Goal: Check status: Check status

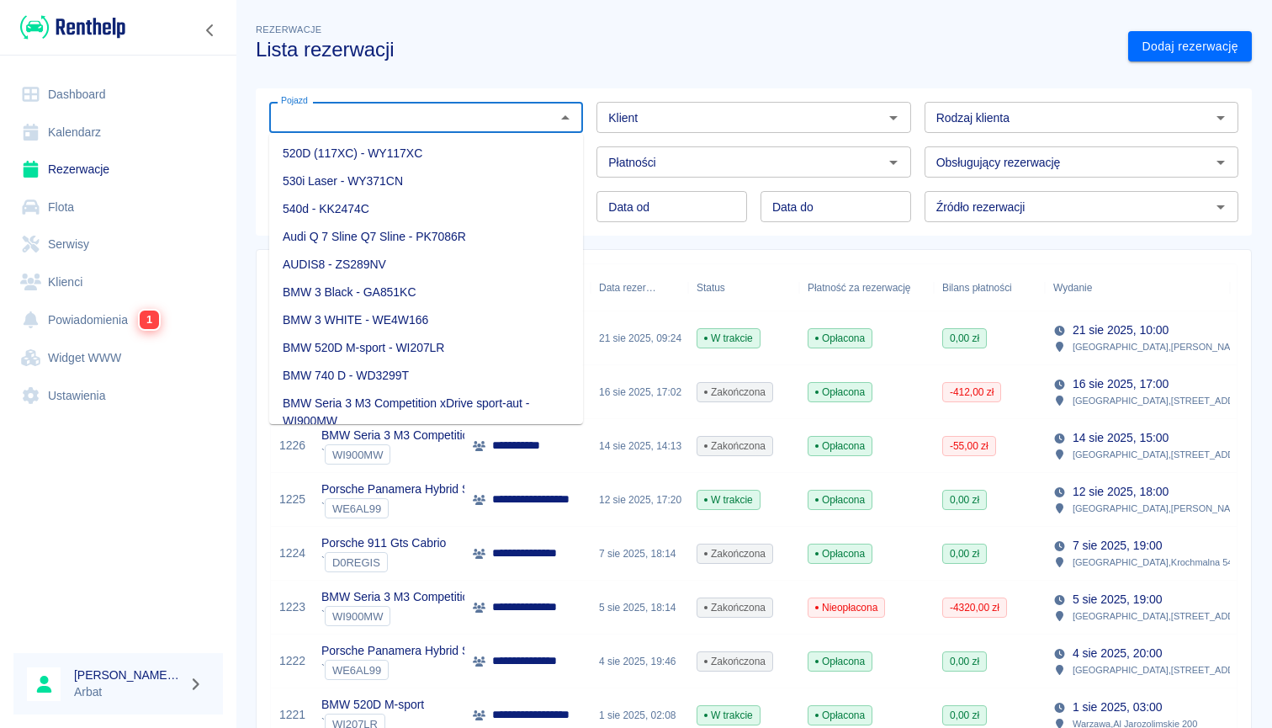
click at [459, 107] on input "Pojazd" at bounding box center [412, 117] width 276 height 21
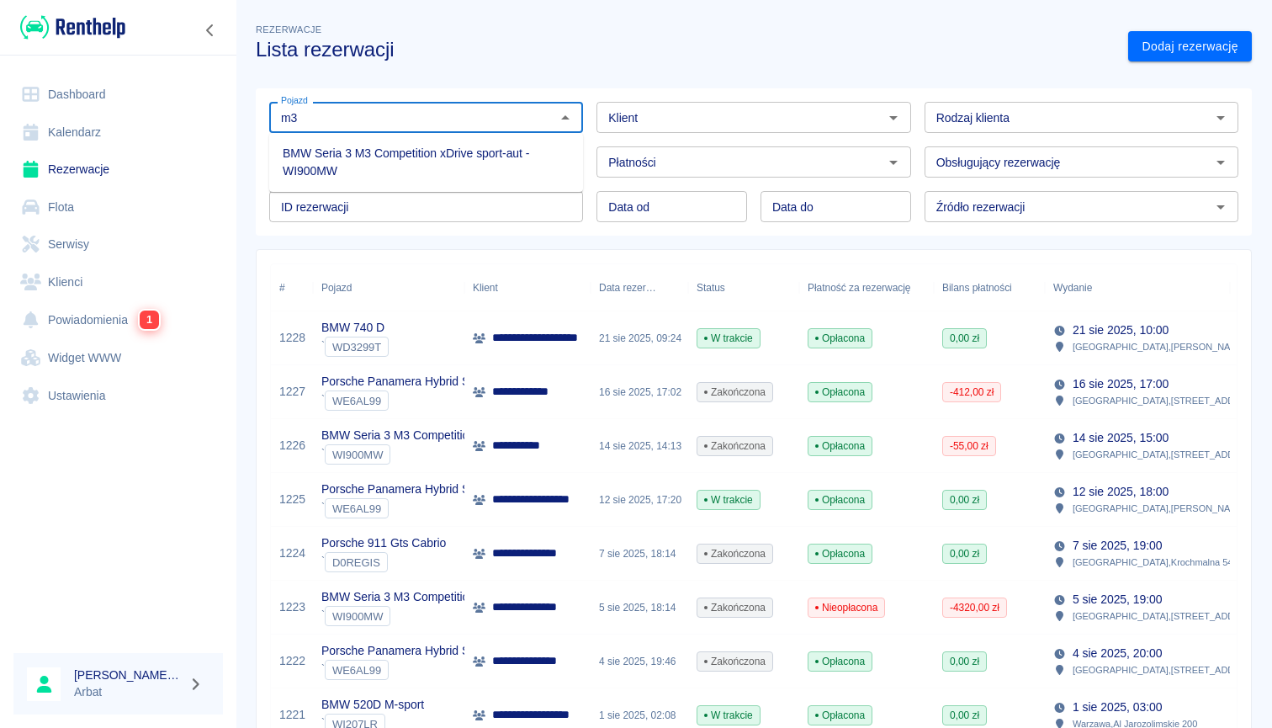
click at [400, 149] on li "BMW Seria 3 M3 Competition xDrive sport-aut - WI900MW" at bounding box center [426, 162] width 314 height 45
type input "BMW Seria 3 M3 Competition xDrive sport-aut - WI900MW"
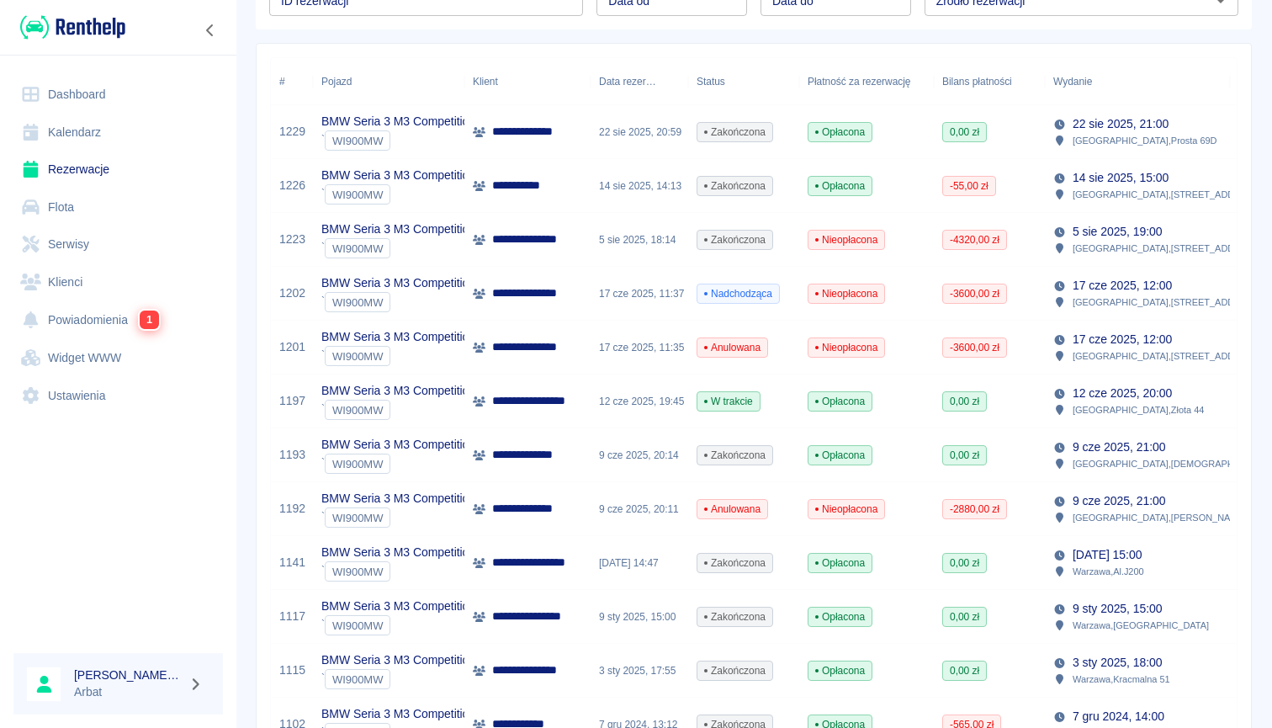
scroll to position [230, 0]
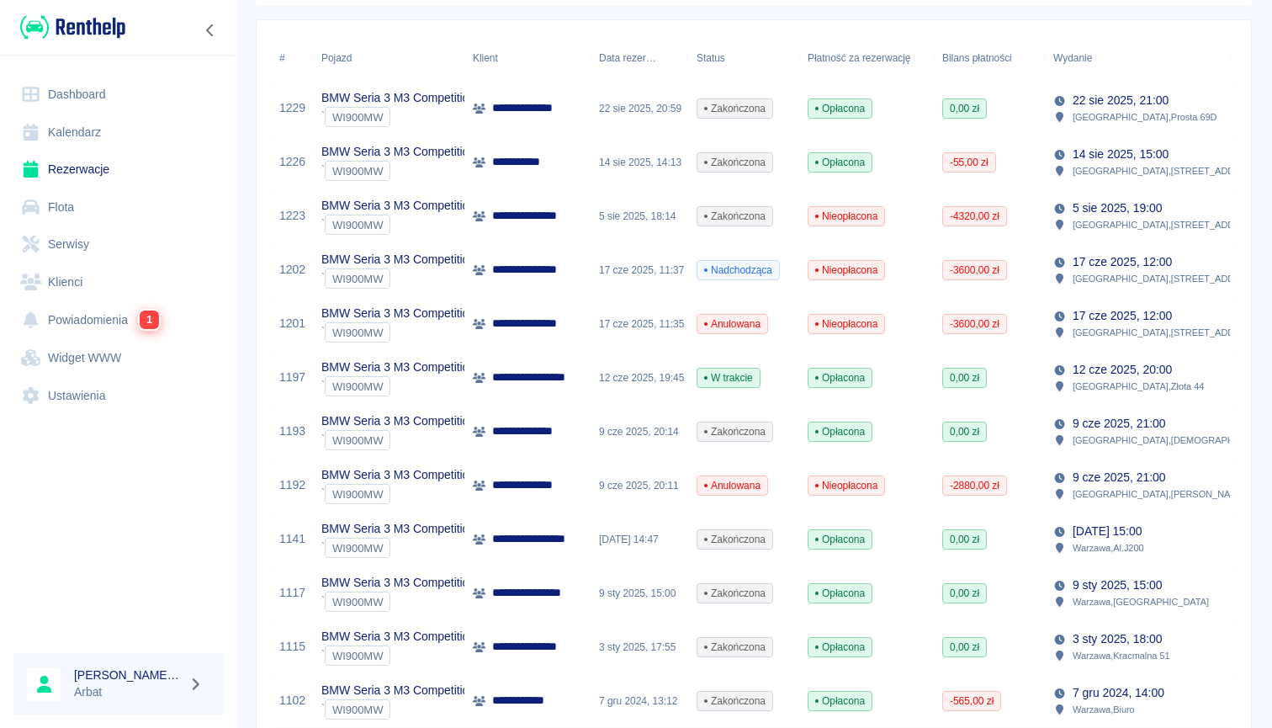
click at [655, 273] on div "17 cze 2025, 11:37" at bounding box center [640, 270] width 98 height 54
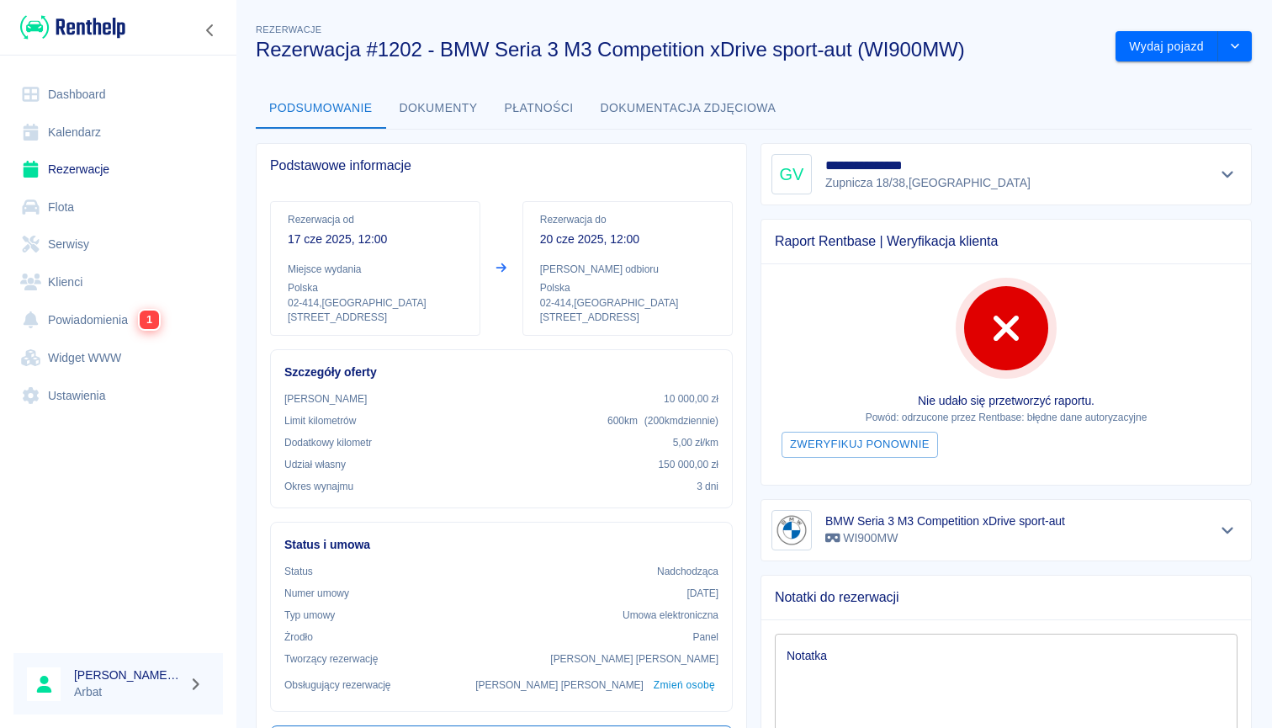
click at [442, 101] on button "Dokumenty" at bounding box center [438, 108] width 105 height 40
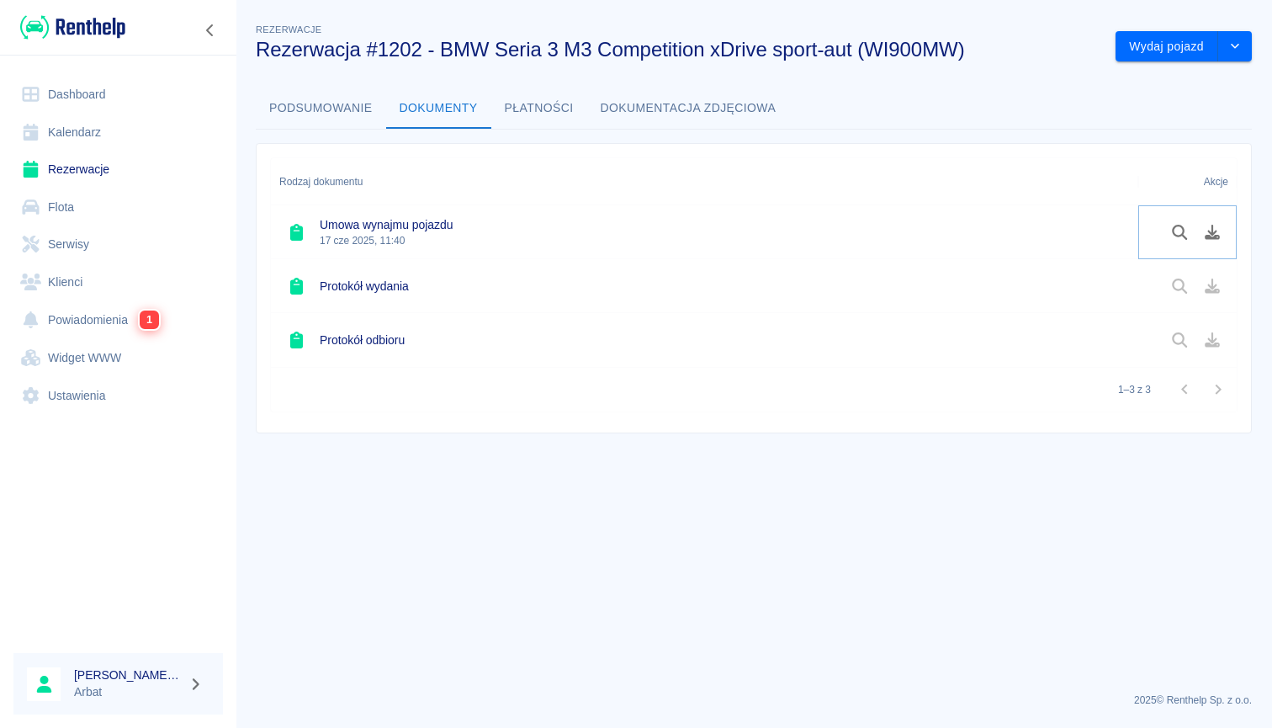
click at [1181, 232] on icon "Podgląd dokumentu" at bounding box center [1179, 232] width 19 height 15
click at [1217, 236] on icon "Pobierz dokument" at bounding box center [1212, 232] width 15 height 15
click at [98, 162] on link "Rezerwacje" at bounding box center [118, 170] width 210 height 38
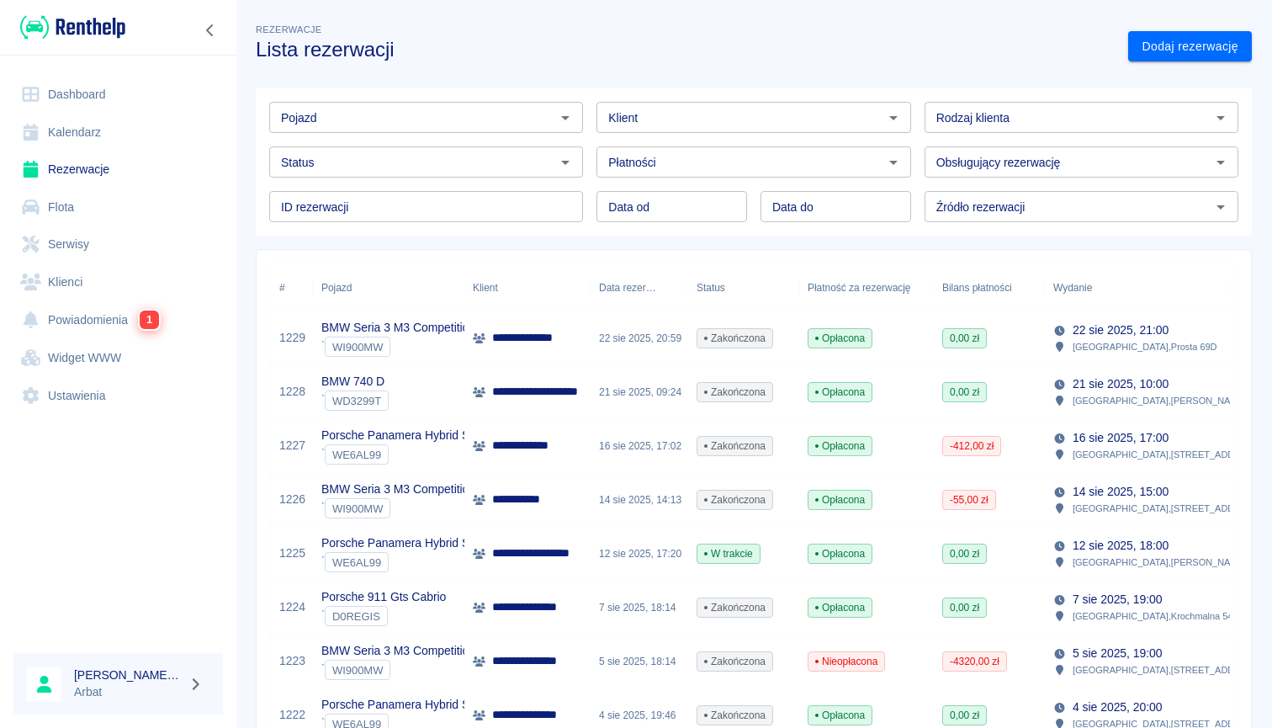
click at [326, 121] on input "Pojazd" at bounding box center [412, 117] width 276 height 21
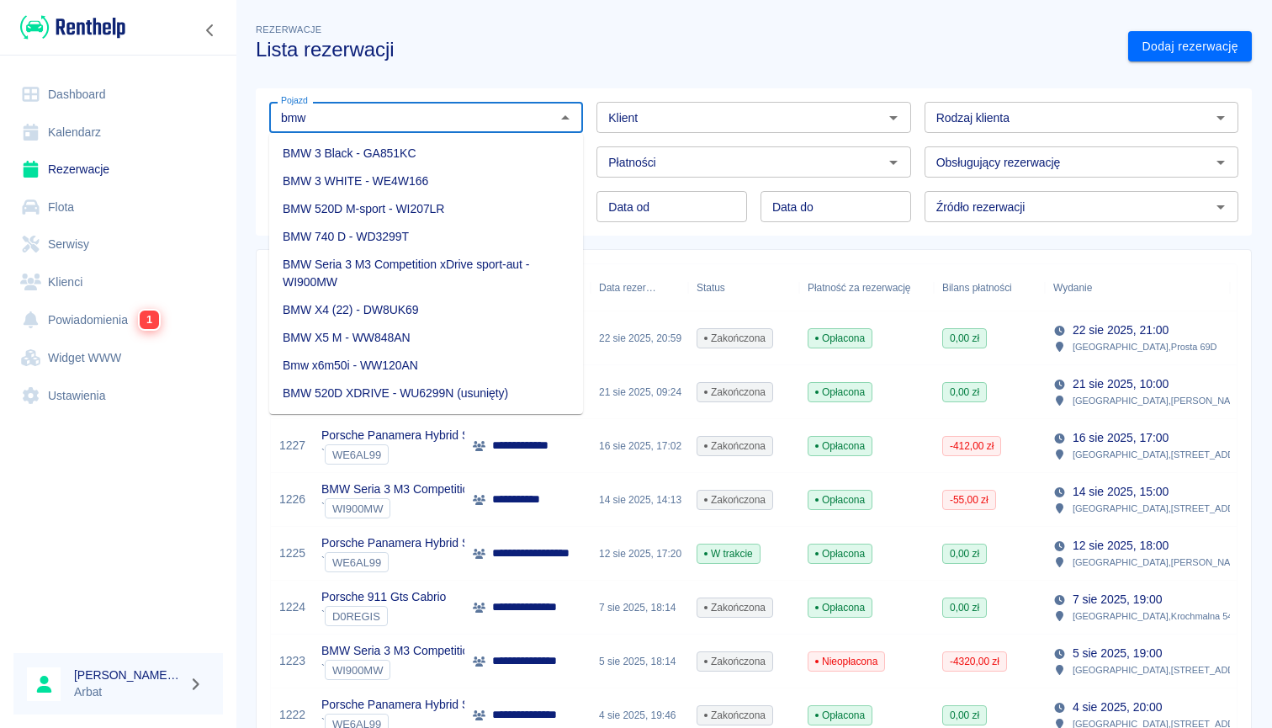
click at [422, 169] on li "BMW 3 WHITE - WE4W166" at bounding box center [426, 181] width 314 height 28
type input "BMW 3 WHITE - WE4W166"
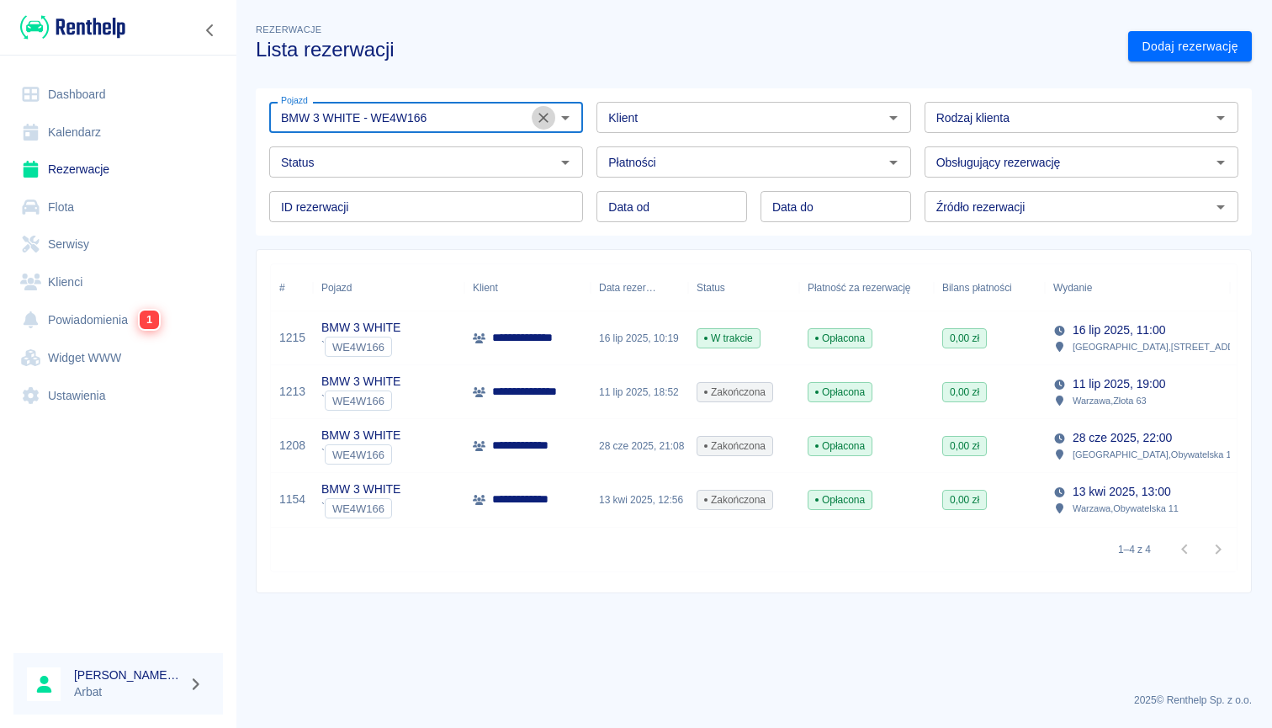
click at [546, 119] on icon "Wyczyść" at bounding box center [543, 118] width 10 height 10
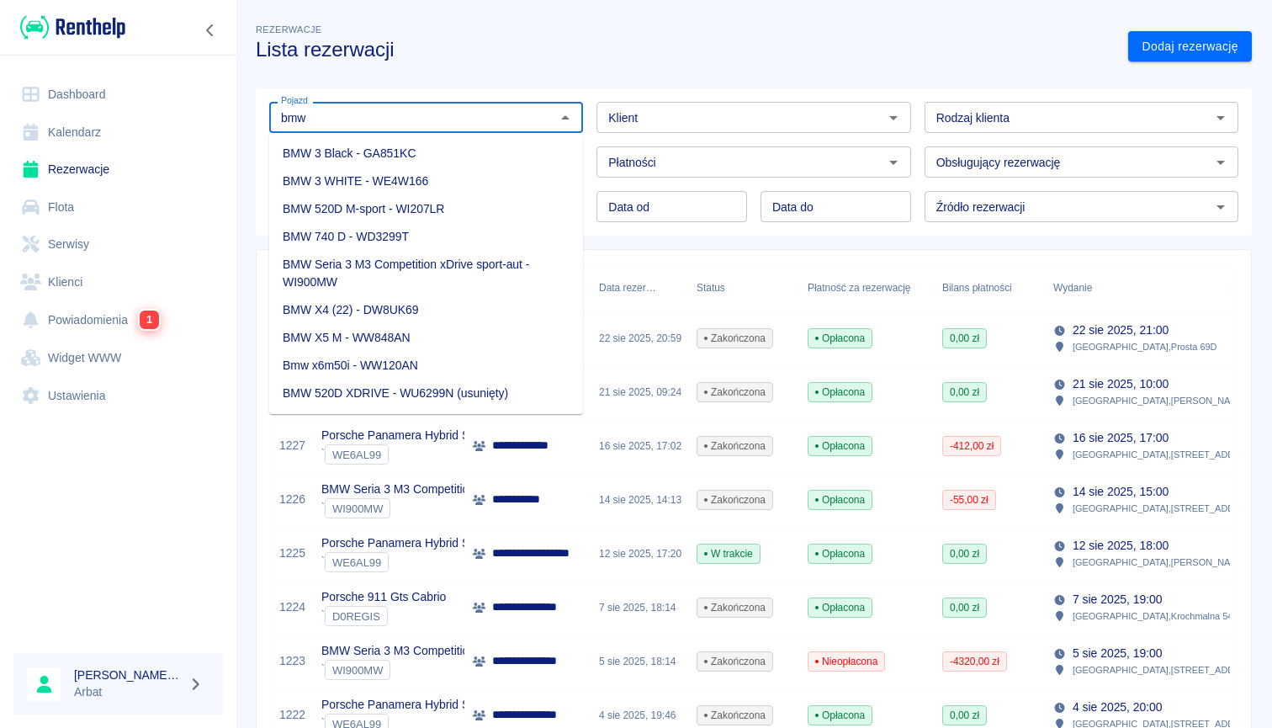
click at [407, 152] on li "BMW 3 Black - GA851KC" at bounding box center [426, 154] width 314 height 28
type input "BMW 3 Black - GA851KC"
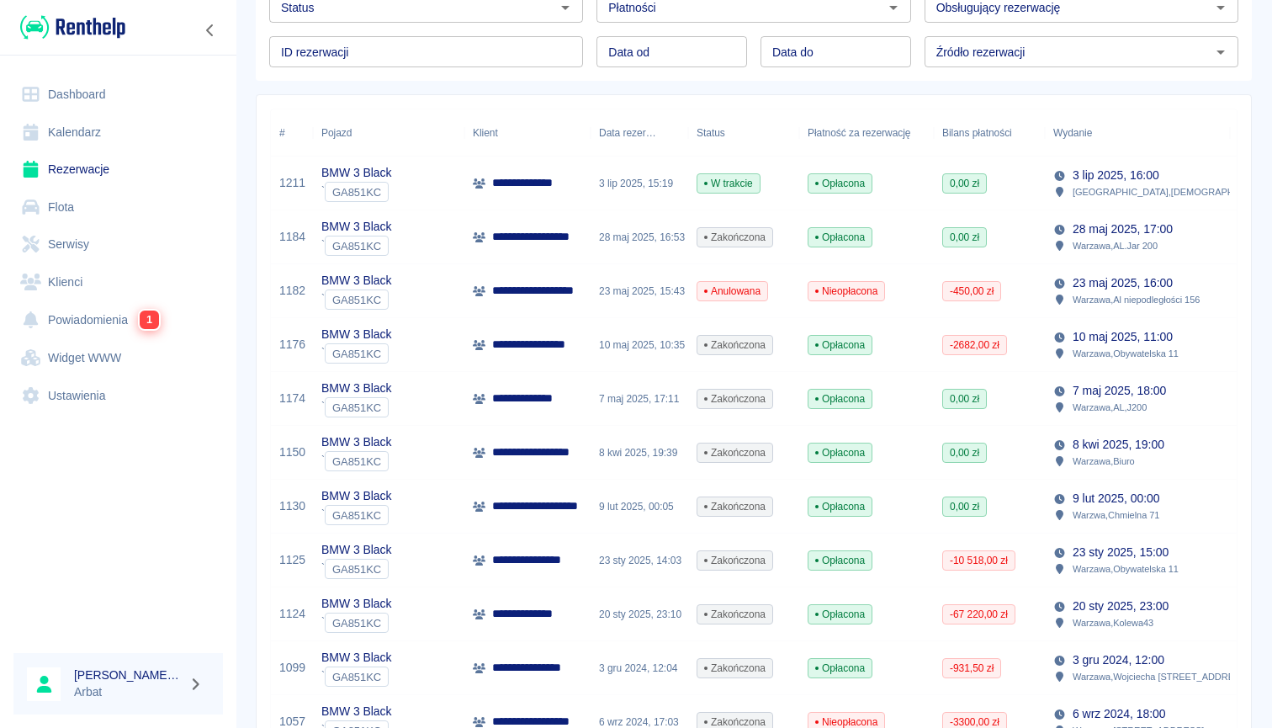
scroll to position [145, 0]
